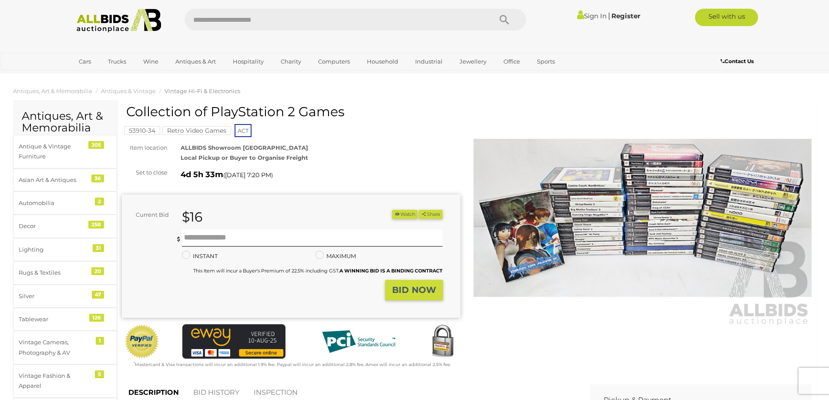
click at [348, 18] on input "text" at bounding box center [333, 20] width 298 height 22
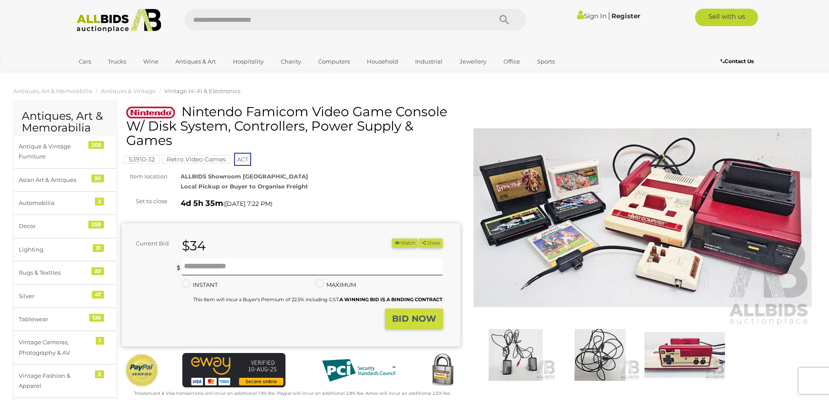
click at [605, 211] on img at bounding box center [642, 218] width 338 height 218
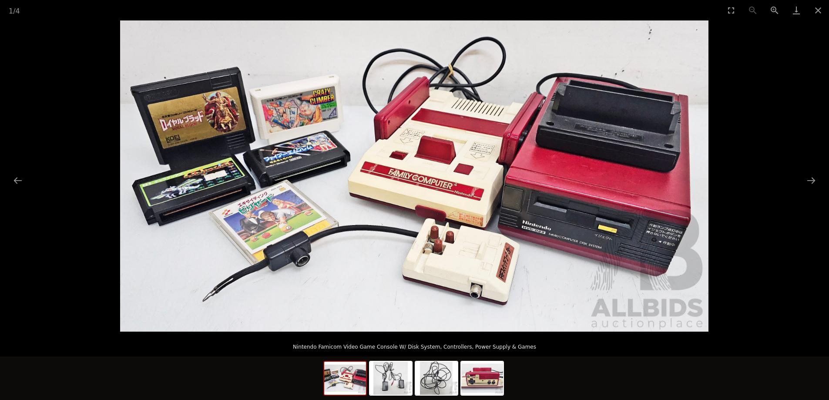
click at [287, 162] on img at bounding box center [414, 175] width 588 height 311
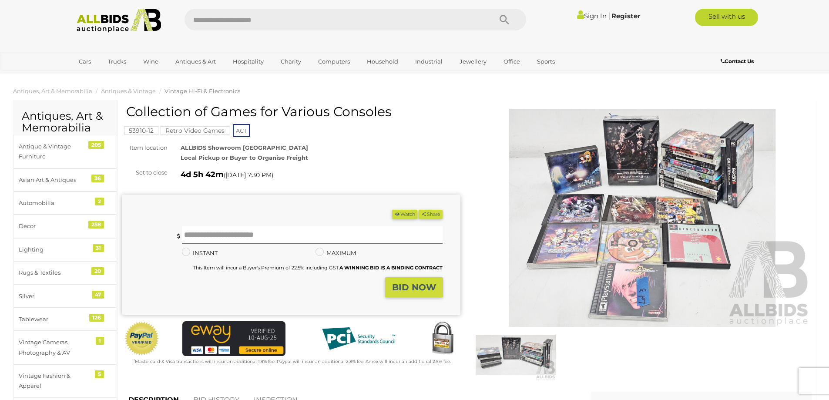
click at [658, 176] on img at bounding box center [642, 218] width 338 height 218
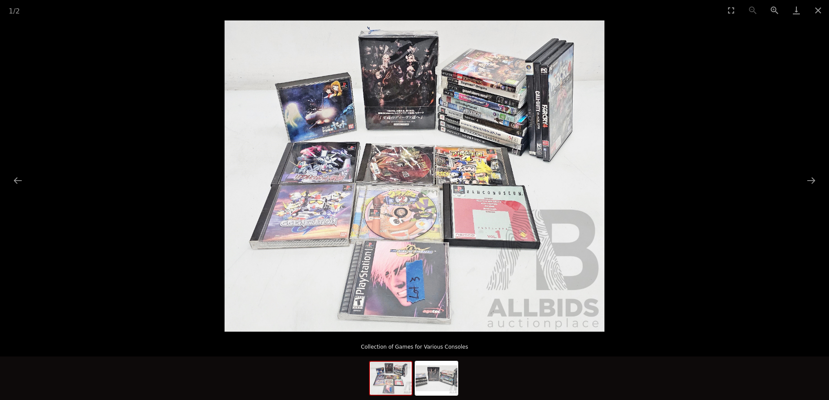
click at [540, 80] on img at bounding box center [414, 175] width 380 height 311
click at [712, 142] on picture at bounding box center [414, 175] width 829 height 311
